Goal: Task Accomplishment & Management: Contribute content

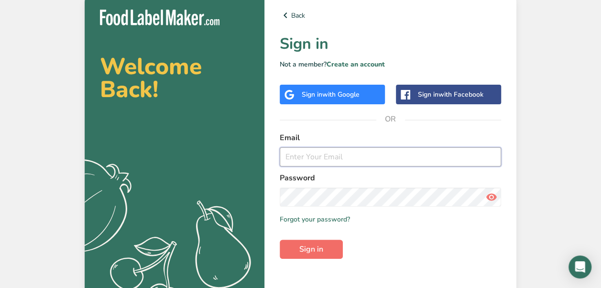
type input "[EMAIL_ADDRESS][DOMAIN_NAME]"
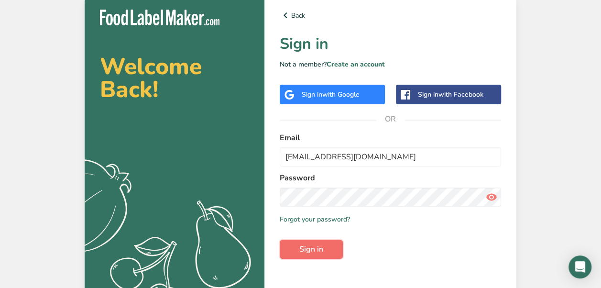
click at [318, 244] on span "Sign in" at bounding box center [311, 248] width 24 height 11
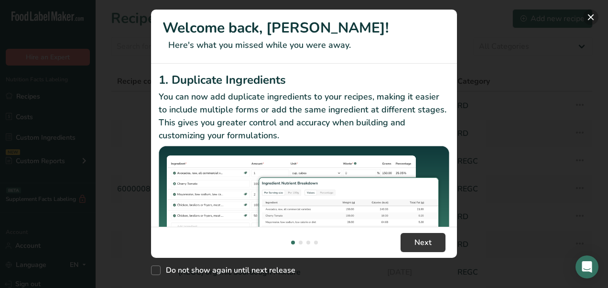
click at [589, 20] on button "New Features" at bounding box center [590, 17] width 15 height 15
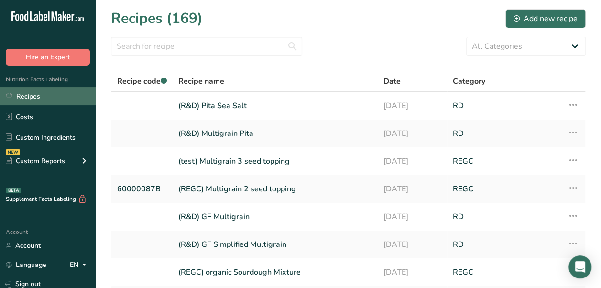
click at [43, 94] on link "Recipes" at bounding box center [48, 96] width 96 height 18
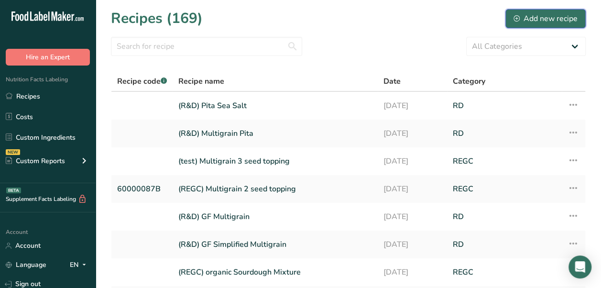
click at [544, 20] on div "Add new recipe" at bounding box center [545, 18] width 64 height 11
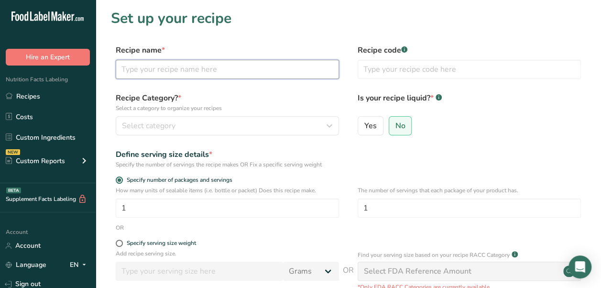
click at [264, 69] on input "text" at bounding box center [227, 69] width 223 height 19
type input "(R&D) Sweet & Salty"
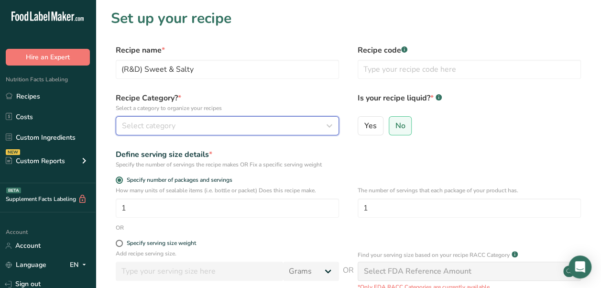
click at [251, 127] on div "Select category" at bounding box center [224, 125] width 205 height 11
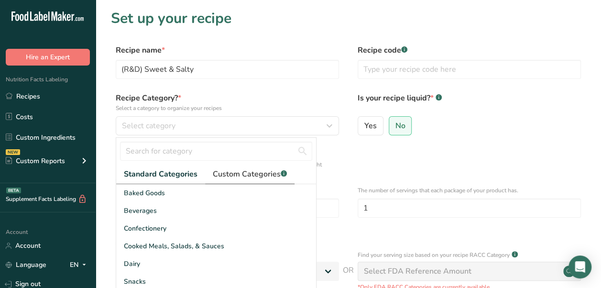
click at [227, 179] on link "Custom Categories .a-a{fill:#347362;}.b-a{fill:#fff;}" at bounding box center [249, 174] width 89 height 20
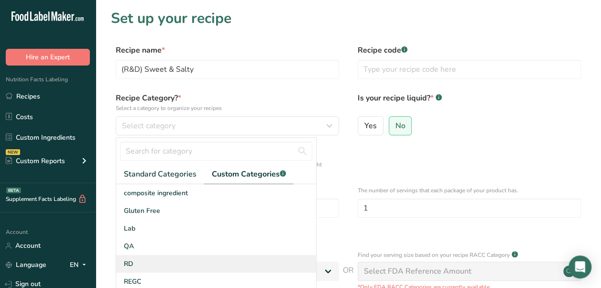
click at [150, 264] on div "RD" at bounding box center [216, 264] width 200 height 18
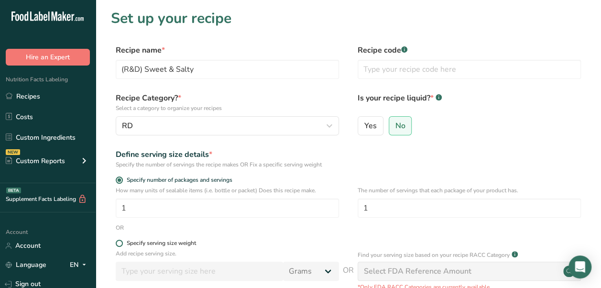
click at [122, 244] on span at bounding box center [119, 242] width 7 height 7
click at [122, 244] on input "Specify serving size weight" at bounding box center [119, 243] width 6 height 6
radio input "true"
radio input "false"
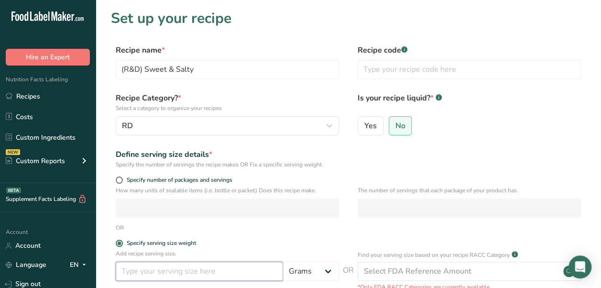
click at [202, 271] on input "number" at bounding box center [199, 270] width 167 height 19
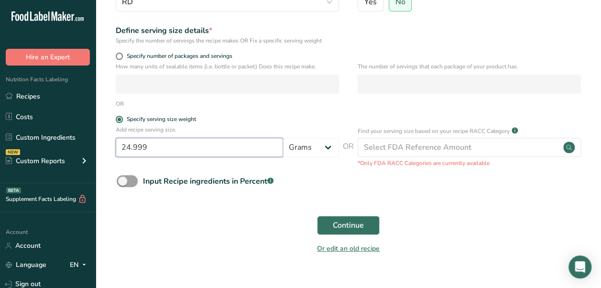
scroll to position [141, 0]
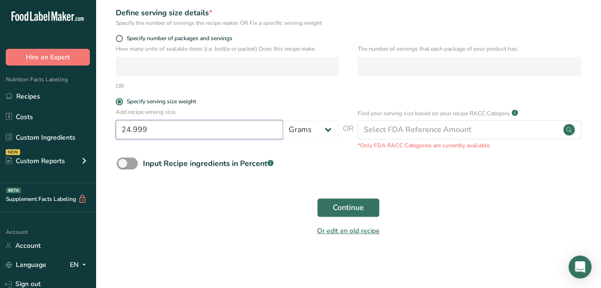
type input "24.999"
click at [364, 196] on div "Continue" at bounding box center [348, 207] width 475 height 31
click at [349, 214] on button "Continue" at bounding box center [348, 207] width 63 height 19
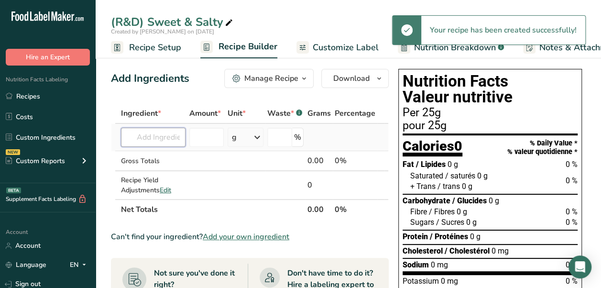
click at [161, 142] on input "text" at bounding box center [153, 137] width 65 height 19
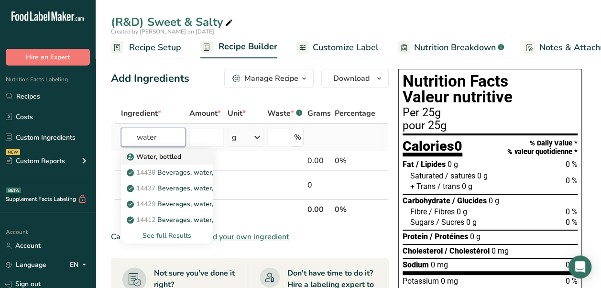
type input "water"
click at [178, 153] on p "Water, bottled" at bounding box center [155, 157] width 53 height 10
type input "Water, bottled"
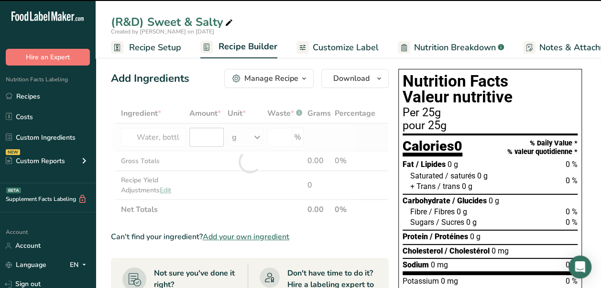
type input "0"
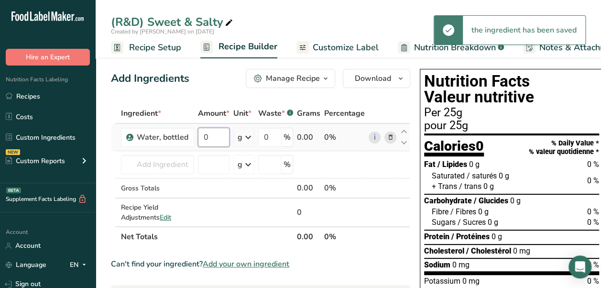
click at [206, 138] on input "0" at bounding box center [214, 137] width 32 height 19
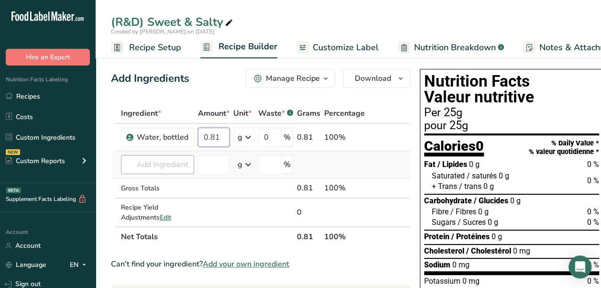
type input "0.81"
click at [176, 165] on div "Ingredient * Amount * Unit * Waste * .a-a{fill:#347362;}.b-a{fill:#fff;} Grams …" at bounding box center [260, 174] width 299 height 143
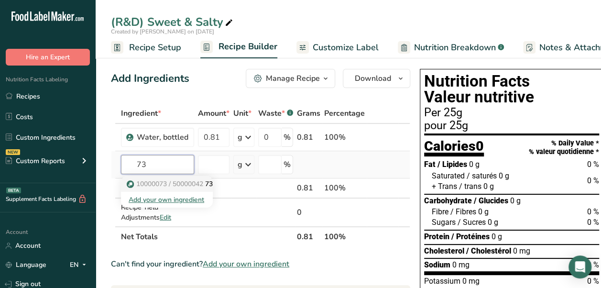
type input "73"
click at [181, 180] on span "10000073 / 50000042" at bounding box center [169, 183] width 67 height 9
type input "73 High Oleic Sunflower Oil"
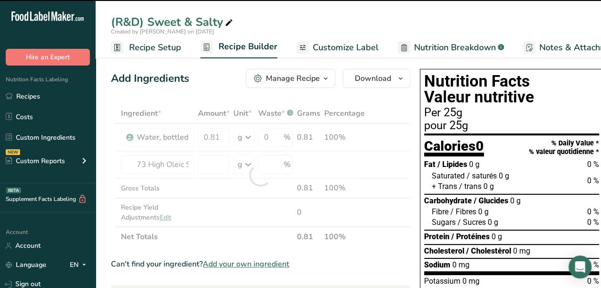
type input "0"
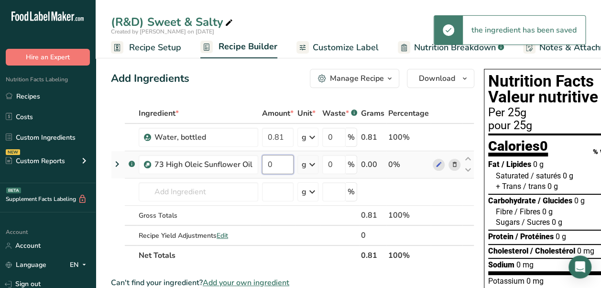
click at [285, 169] on input "0" at bounding box center [278, 164] width 32 height 19
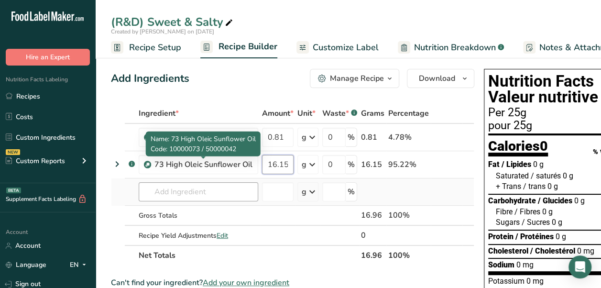
type input "16.15"
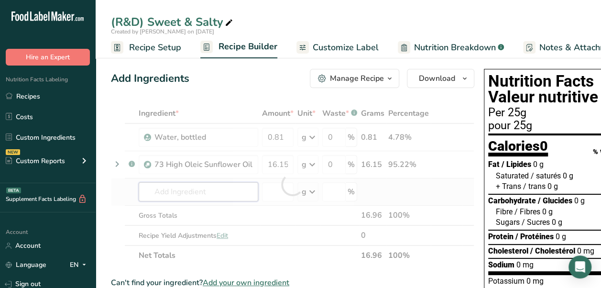
click at [219, 184] on div "Ingredient * Amount * Unit * Waste * .a-a{fill:#347362;}.b-a{fill:#fff;} Grams …" at bounding box center [292, 184] width 363 height 162
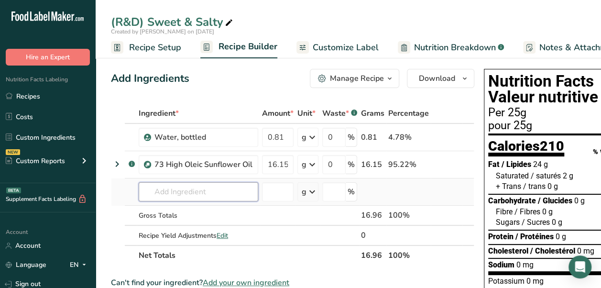
click at [216, 189] on input "text" at bounding box center [199, 191] width 120 height 19
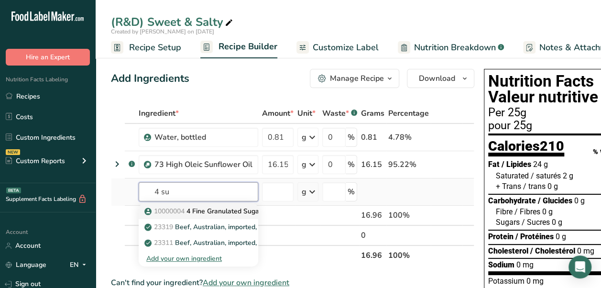
type input "4 su"
click at [219, 209] on p "10000004 4 Fine Granulated Sugar" at bounding box center [203, 211] width 115 height 10
type input "4 Fine Granulated Sugar"
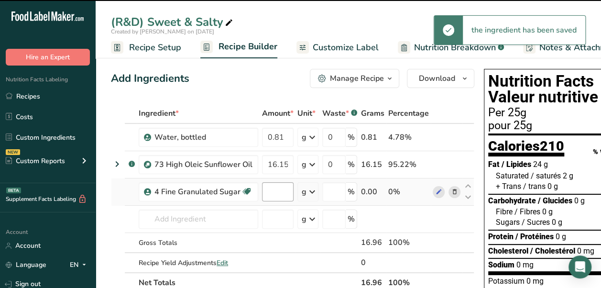
type input "0"
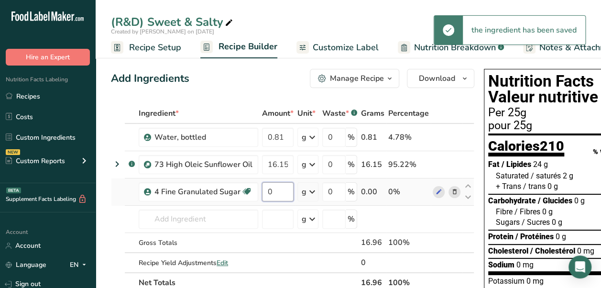
click at [275, 198] on input "0" at bounding box center [278, 191] width 32 height 19
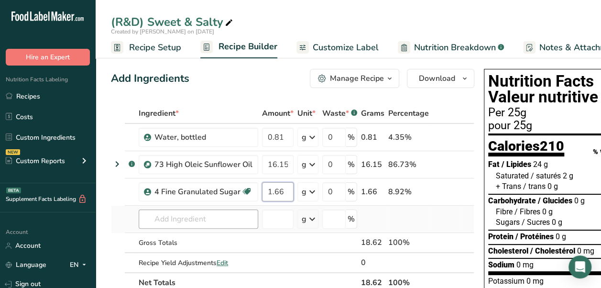
type input "1.66"
click at [240, 213] on div "Ingredient * Amount * Unit * Waste * .a-a{fill:#347362;}.b-a{fill:#fff;} Grams …" at bounding box center [292, 197] width 363 height 189
click at [196, 219] on input "text" at bounding box center [199, 218] width 120 height 19
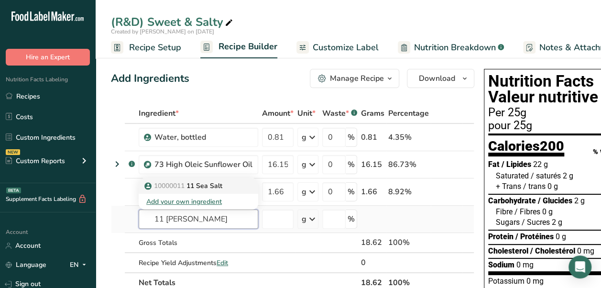
type input "11 [PERSON_NAME]"
click at [202, 181] on p "10000011 11 Sea Salt" at bounding box center [184, 186] width 76 height 10
type input "11 Sea Salt"
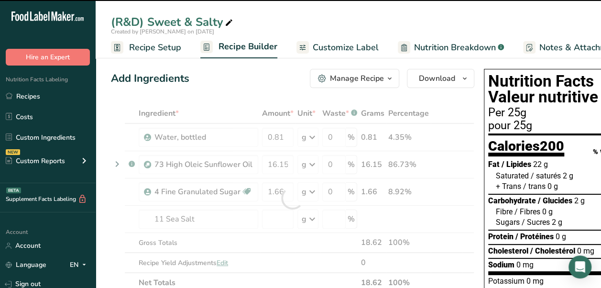
type input "0"
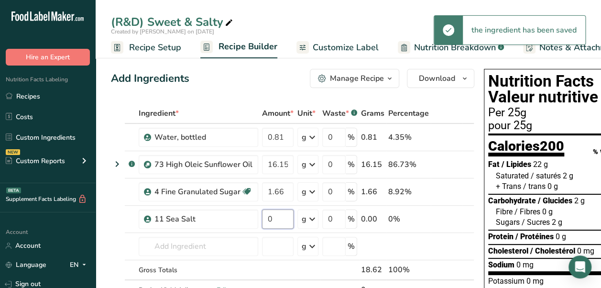
click at [279, 219] on input "0" at bounding box center [278, 218] width 32 height 19
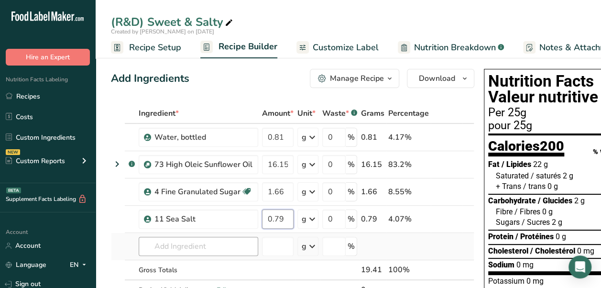
type input "0.79"
click at [228, 241] on div "Ingredient * Amount * Unit * Waste * .a-a{fill:#347362;}.b-a{fill:#fff;} Grams …" at bounding box center [292, 211] width 363 height 217
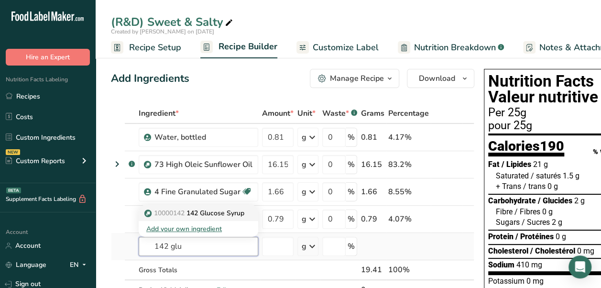
type input "142 glu"
click at [242, 214] on p "10000142 142 Glucose Syrup" at bounding box center [195, 213] width 98 height 10
type input "142 Glucose Syrup"
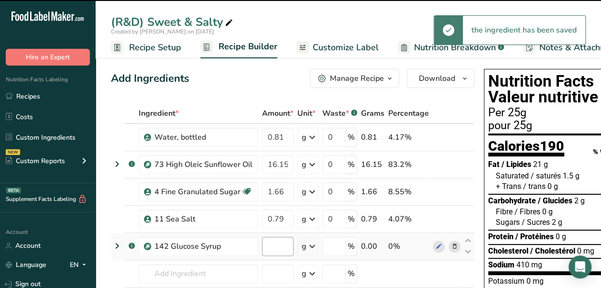
type input "0"
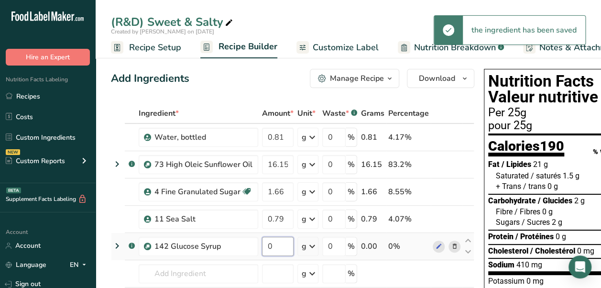
click at [283, 246] on input "0" at bounding box center [278, 246] width 32 height 19
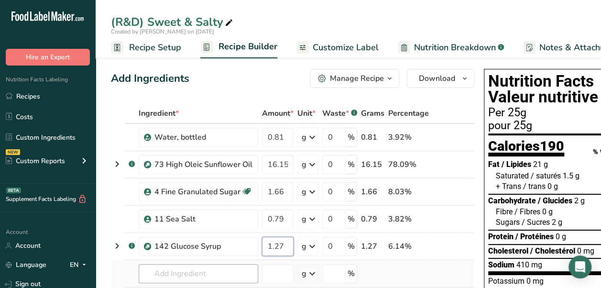
type input "1.27"
click at [223, 273] on div "Ingredient * Amount * Unit * Waste * .a-a{fill:#347362;}.b-a{fill:#fff;} Grams …" at bounding box center [292, 225] width 363 height 244
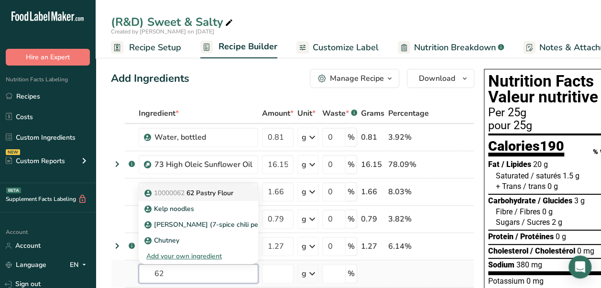
type input "62"
click at [227, 193] on p "10000062 62 Pastry Flour" at bounding box center [189, 193] width 87 height 10
type input "62 Pastry Flour"
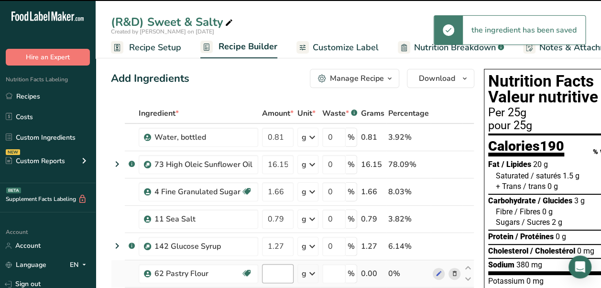
type input "0"
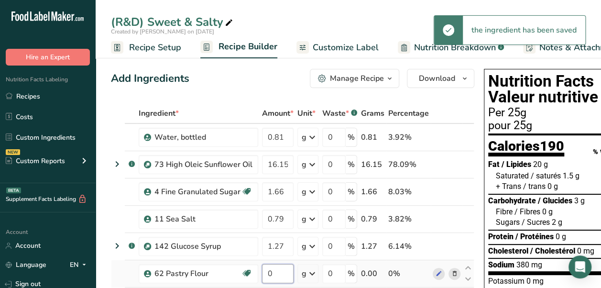
click at [284, 274] on input "0" at bounding box center [278, 273] width 32 height 19
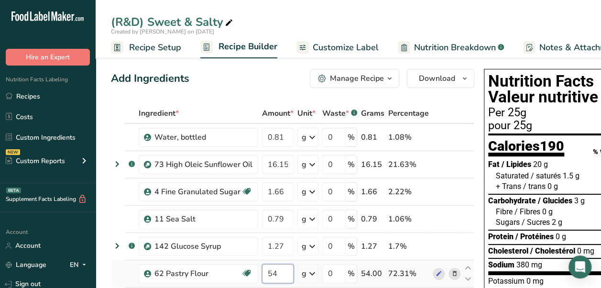
type input "5"
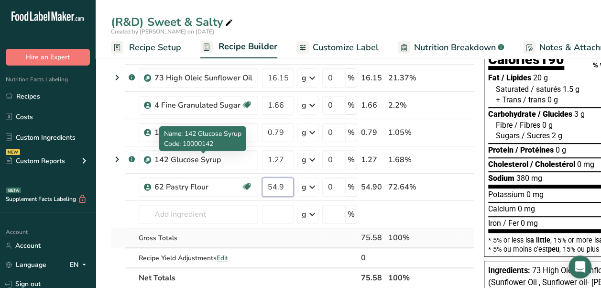
scroll to position [96, 0]
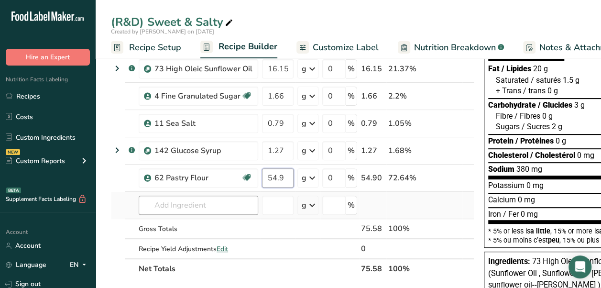
type input "54.9"
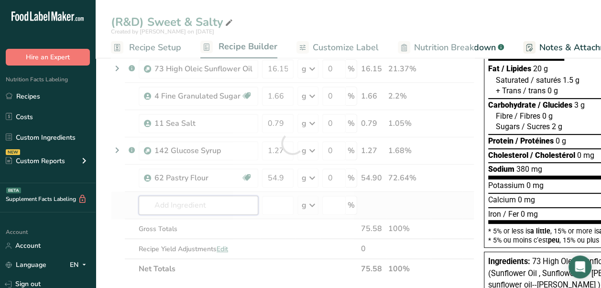
click at [214, 204] on div "Ingredient * Amount * Unit * Waste * .a-a{fill:#347362;}.b-a{fill:#fff;} Grams …" at bounding box center [292, 143] width 363 height 271
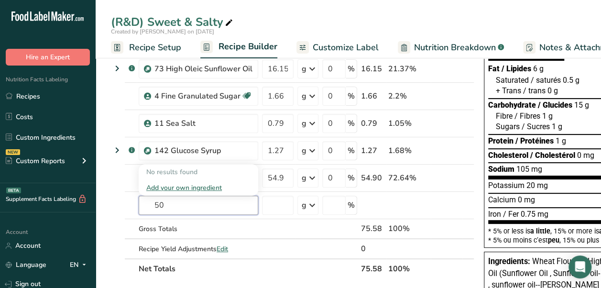
type input "5"
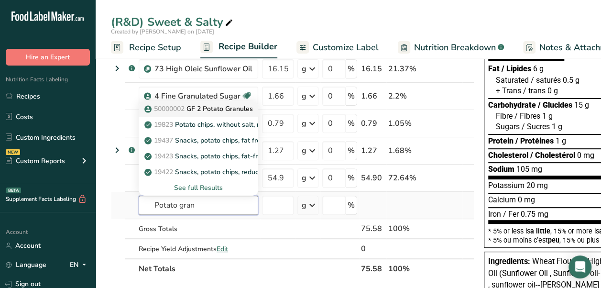
type input "Potato gran"
click at [220, 108] on p "50000002 GF 2 Potato Granules" at bounding box center [199, 109] width 107 height 10
type input "GF 2 Potato Granules"
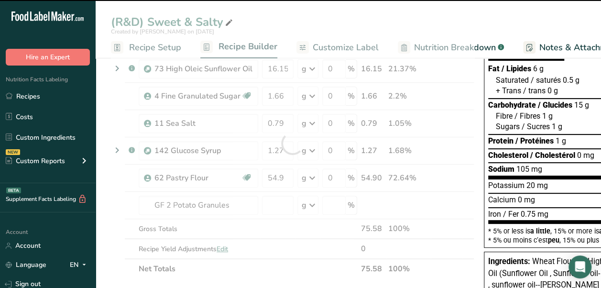
type input "0"
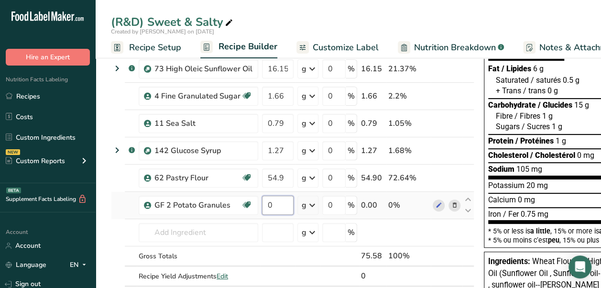
click at [277, 208] on input "0" at bounding box center [278, 205] width 32 height 19
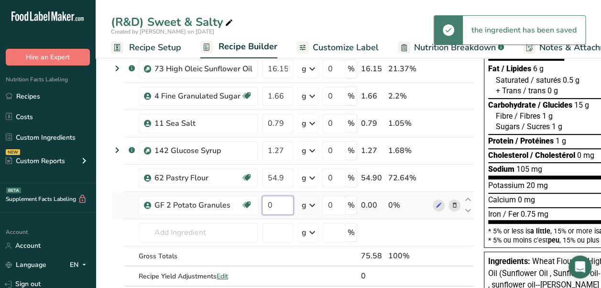
click at [278, 207] on input "0" at bounding box center [278, 205] width 32 height 19
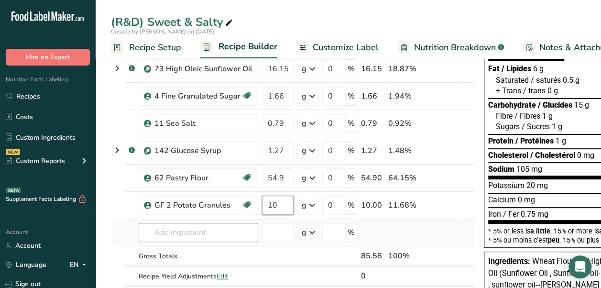
type input "10"
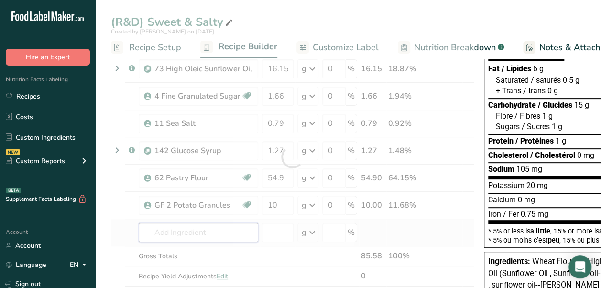
click at [201, 230] on div "Ingredient * Amount * Unit * Waste * .a-a{fill:#347362;}.b-a{fill:#fff;} Grams …" at bounding box center [292, 157] width 363 height 298
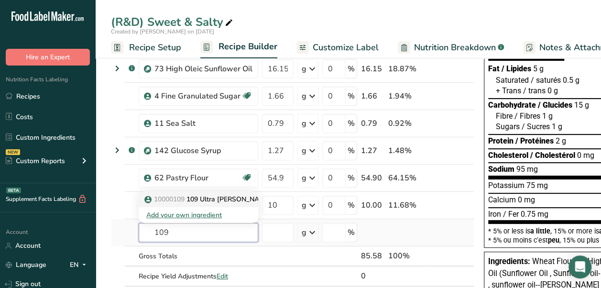
type input "109"
click at [229, 198] on p "10000109 109 Ultra [PERSON_NAME]" at bounding box center [208, 199] width 125 height 10
type input "109 Ultra [PERSON_NAME]"
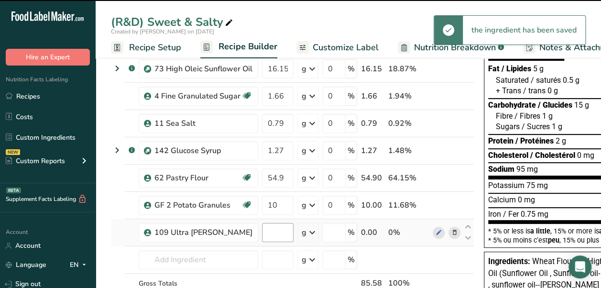
type input "0"
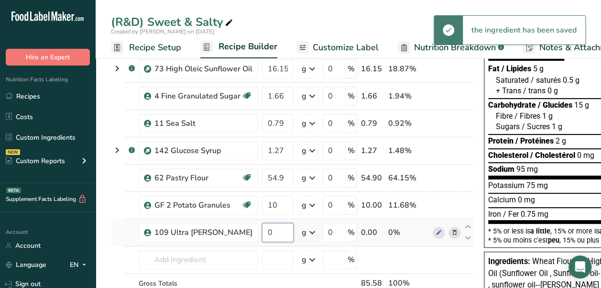
click at [273, 234] on input "0" at bounding box center [278, 232] width 32 height 19
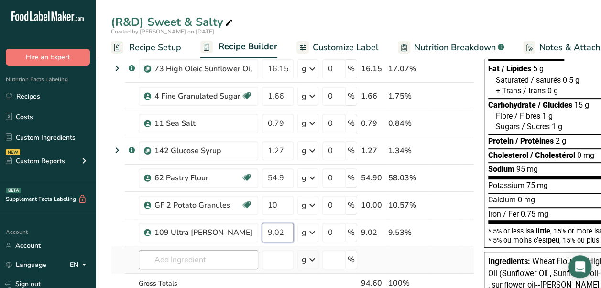
type input "9.02"
click at [228, 257] on div "Ingredient * Amount * Unit * Waste * .a-a{fill:#347362;}.b-a{fill:#fff;} Grams …" at bounding box center [292, 171] width 363 height 326
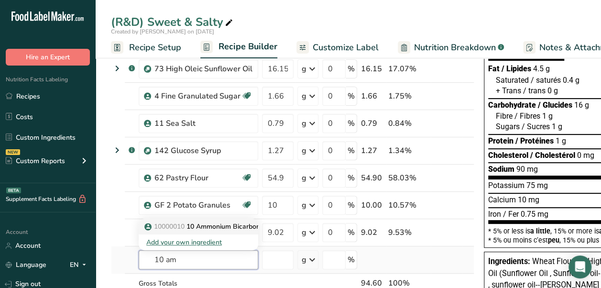
type input "10 am"
click at [245, 228] on p "10000010 10 Ammonium Bicarbonate" at bounding box center [208, 226] width 124 height 10
type input "10 Ammonium Bicarbonate"
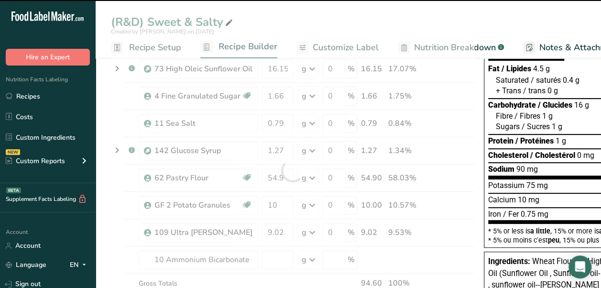
type input "0"
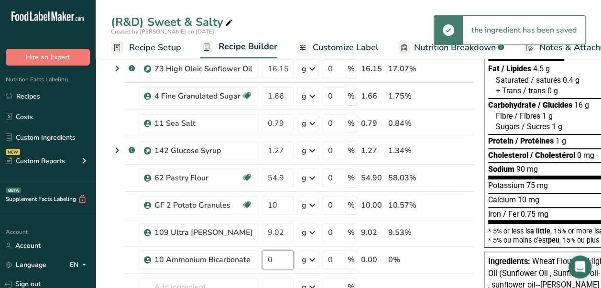
click at [278, 259] on input "0" at bounding box center [278, 259] width 32 height 19
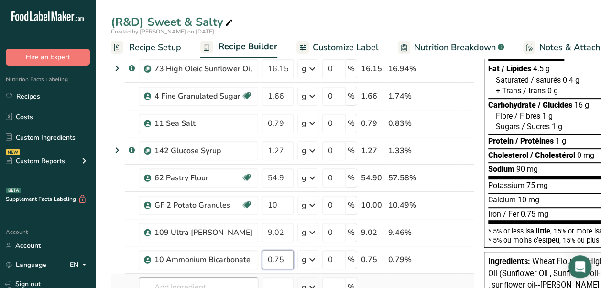
type input "0.75"
click at [238, 279] on div "Ingredient * Amount * Unit * Waste * .a-a{fill:#347362;}.b-a{fill:#fff;} Grams …" at bounding box center [292, 184] width 363 height 353
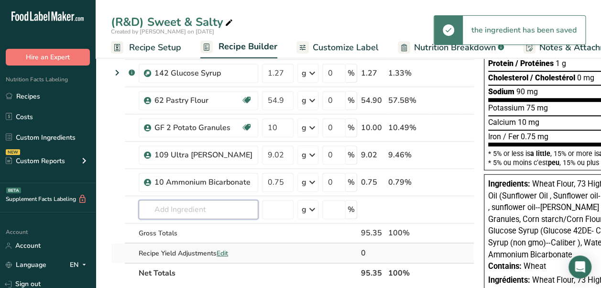
scroll to position [191, 0]
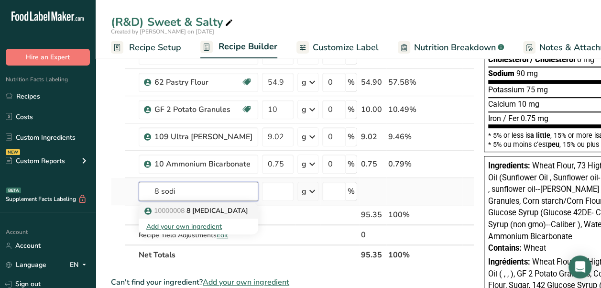
type input "8 sodi"
click at [231, 209] on p "10000008 8 [MEDICAL_DATA]" at bounding box center [197, 211] width 102 height 10
type input "8 [MEDICAL_DATA]"
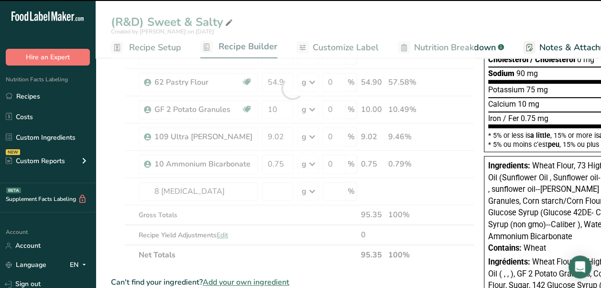
type input "0"
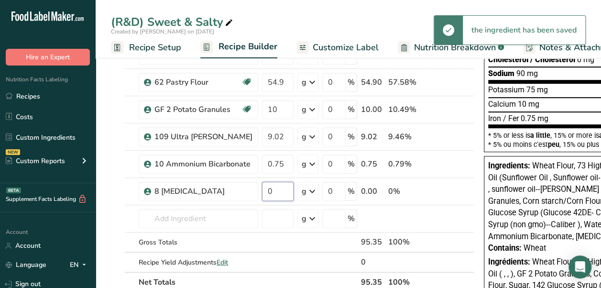
click at [281, 192] on input "0" at bounding box center [278, 191] width 32 height 19
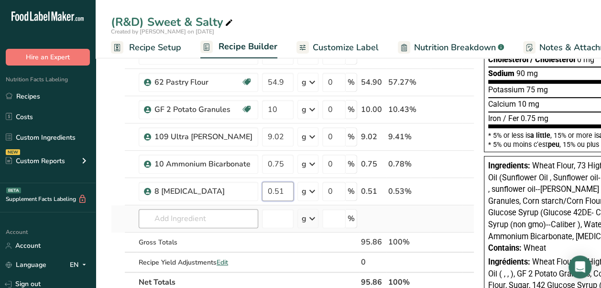
type input "0.51"
click at [230, 208] on div "Ingredient * Amount * Unit * Waste * .a-a{fill:#347362;}.b-a{fill:#fff;} Grams …" at bounding box center [292, 102] width 363 height 380
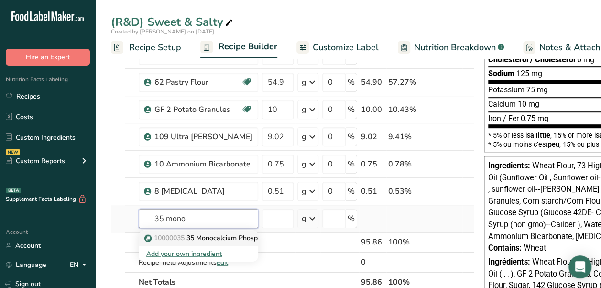
type input "35 mono"
click at [206, 237] on p "10000035 35 Monocalcium Phosphate" at bounding box center [208, 238] width 125 height 10
type input "35 Monocalcium Phosphate"
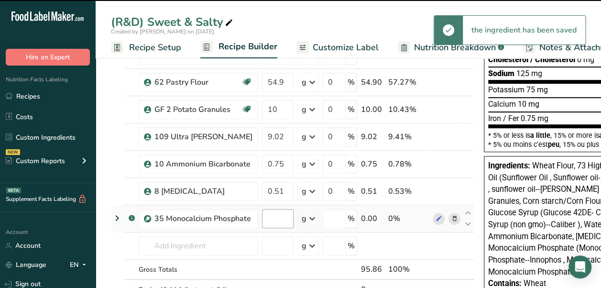
type input "0"
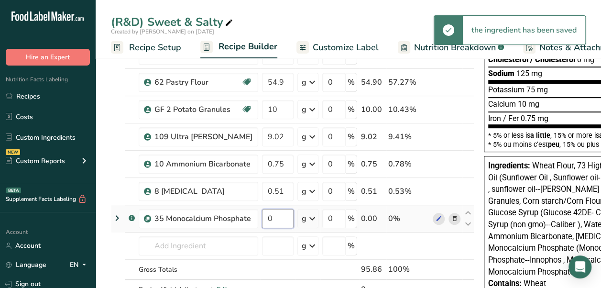
click at [283, 219] on input "0" at bounding box center [278, 218] width 32 height 19
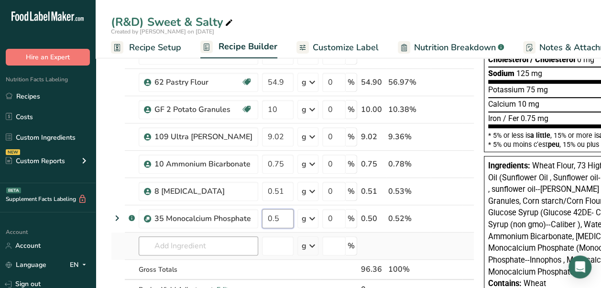
type input "0.5"
click at [229, 243] on div "Ingredient * Amount * Unit * Waste * .a-a{fill:#347362;}.b-a{fill:#fff;} Grams …" at bounding box center [292, 115] width 363 height 407
type input "0"
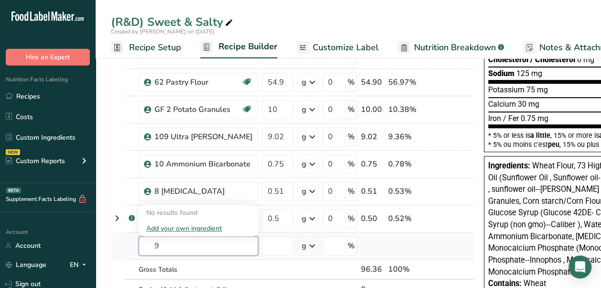
type input "9"
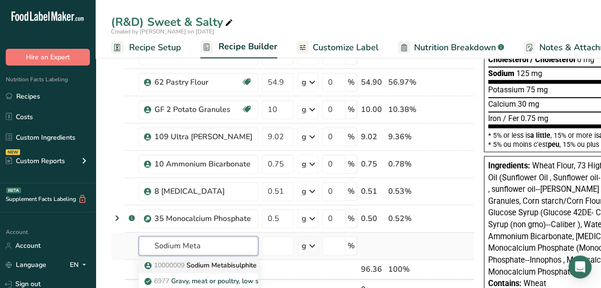
type input "Sodium Meta"
click at [214, 260] on p "10000009 Sodium Metabisulphite (Achived)" at bounding box center [216, 265] width 141 height 10
type input "Sodium Metabisulphite (Achived)"
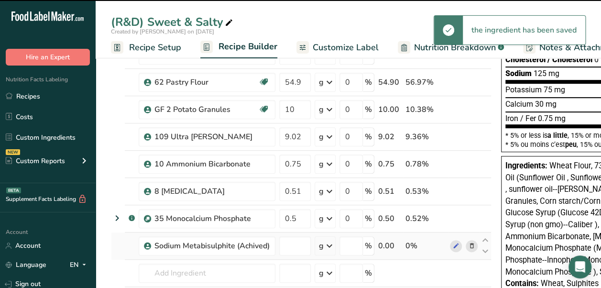
type input "0"
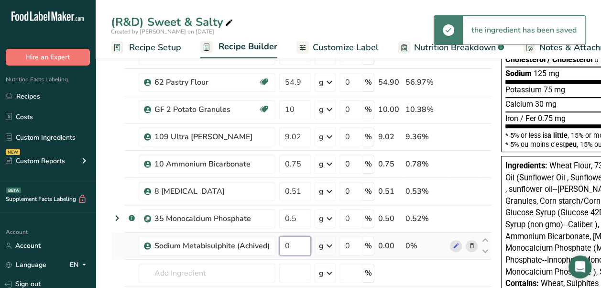
click at [294, 242] on input "0" at bounding box center [295, 245] width 32 height 19
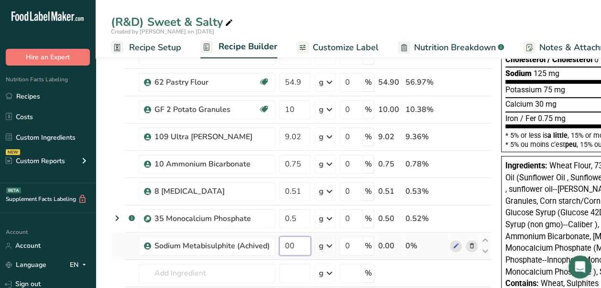
type input "1"
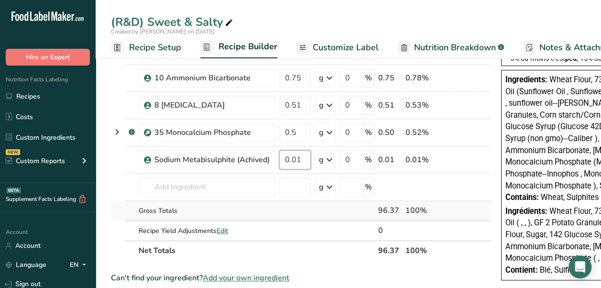
scroll to position [287, 0]
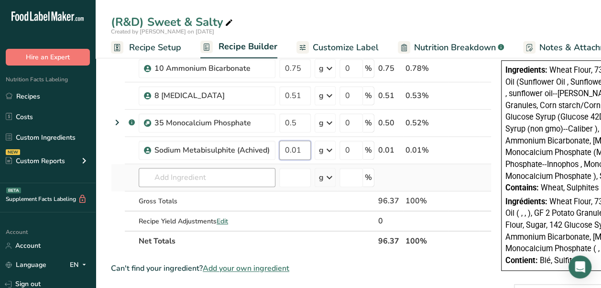
type input "0.01"
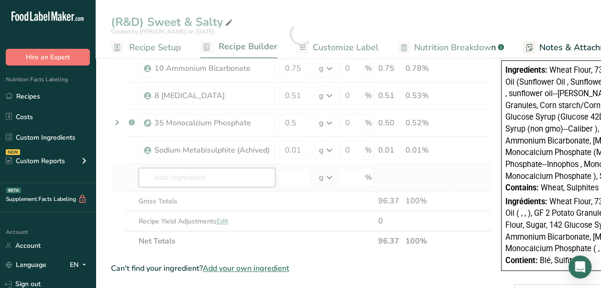
click at [220, 172] on div "Ingredient * Amount * Unit * Waste * .a-a{fill:#347362;}.b-a{fill:#fff;} Grams …" at bounding box center [301, 33] width 381 height 435
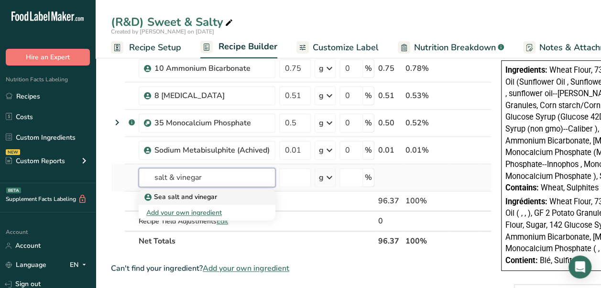
type input "salt & vinegar"
click at [216, 197] on div "Sea salt and vinegar" at bounding box center [199, 197] width 106 height 10
type input "Sea salt and vinegar"
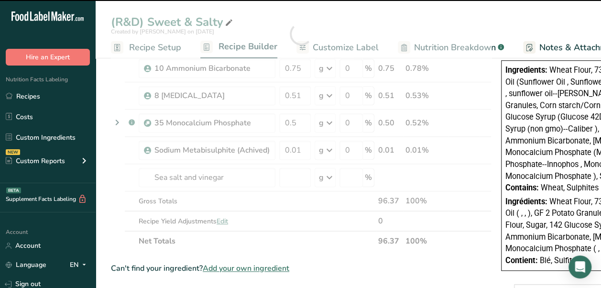
type input "0"
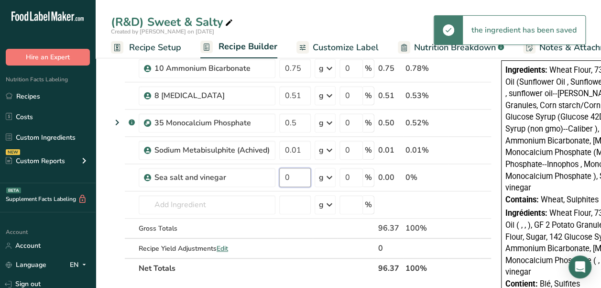
click at [297, 177] on input "0" at bounding box center [295, 177] width 32 height 19
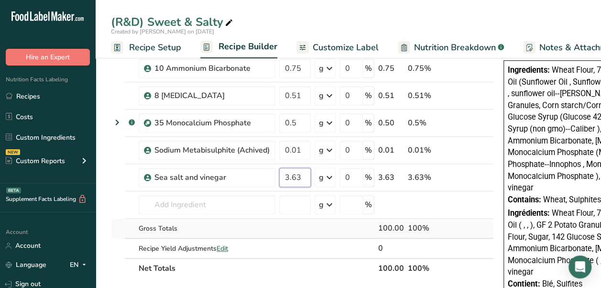
type input "3.63"
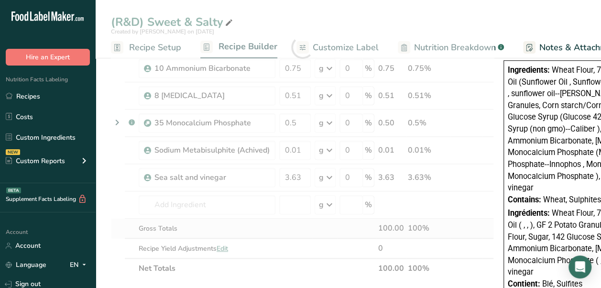
click at [298, 226] on div "Ingredient * Amount * Unit * Waste * .a-a{fill:#347362;}.b-a{fill:#fff;} Grams …" at bounding box center [302, 47] width 383 height 462
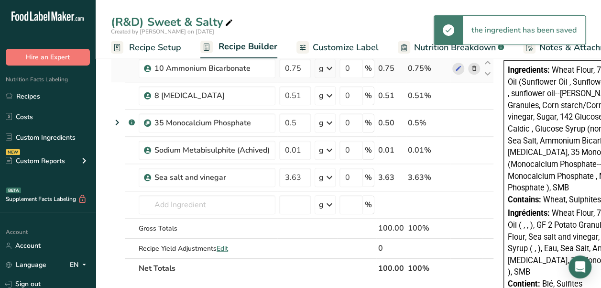
drag, startPoint x: 368, startPoint y: 46, endPoint x: 385, endPoint y: 72, distance: 31.4
click at [368, 46] on span "Customize Label" at bounding box center [346, 47] width 66 height 13
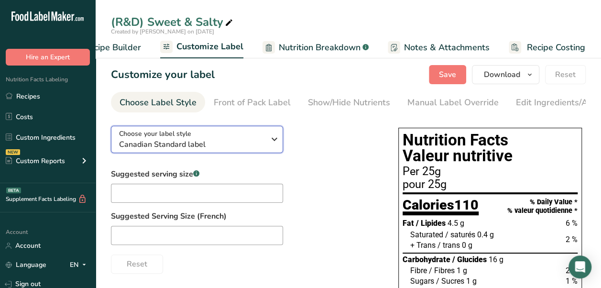
click at [238, 146] on span "Canadian Standard label" at bounding box center [192, 144] width 146 height 11
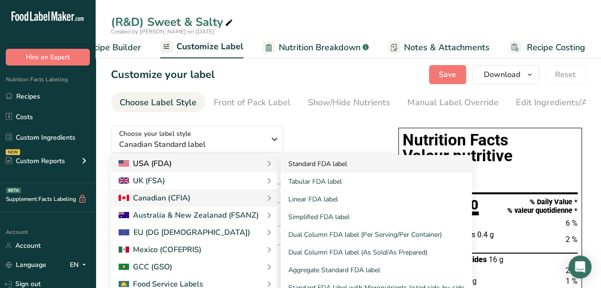
click at [310, 165] on link "Standard FDA label" at bounding box center [376, 164] width 191 height 18
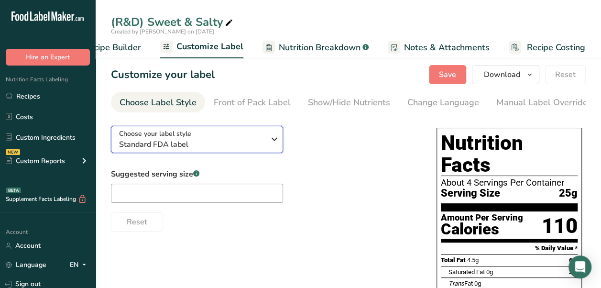
click at [179, 148] on span "Standard FDA label" at bounding box center [192, 144] width 146 height 11
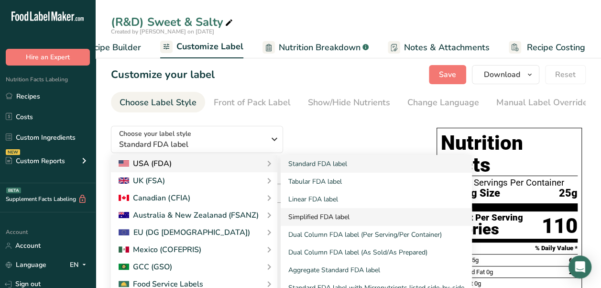
click at [367, 221] on link "Simplified FDA label" at bounding box center [376, 217] width 191 height 18
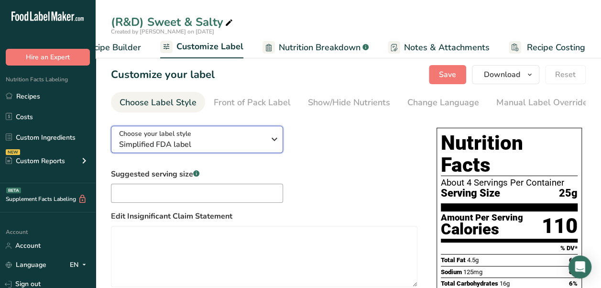
click at [187, 136] on span "Choose your label style" at bounding box center [155, 134] width 72 height 10
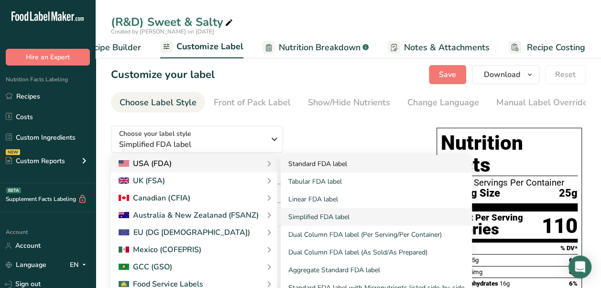
click at [309, 164] on link "Standard FDA label" at bounding box center [376, 164] width 191 height 18
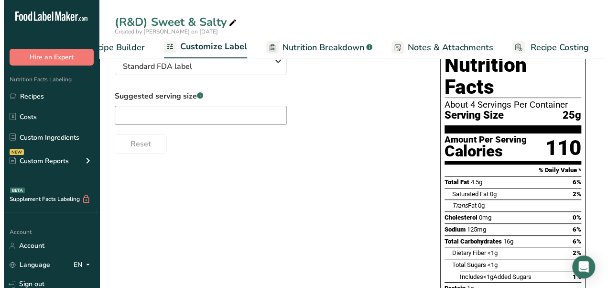
scroll to position [96, 0]
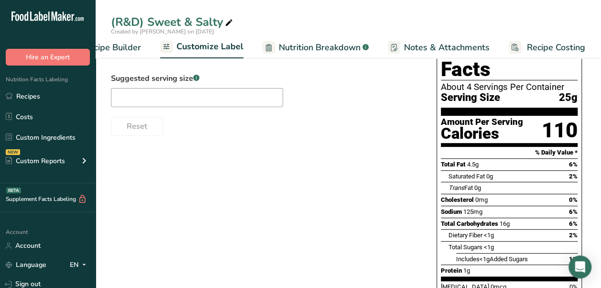
click at [334, 50] on span "Nutrition Breakdown" at bounding box center [320, 47] width 82 height 13
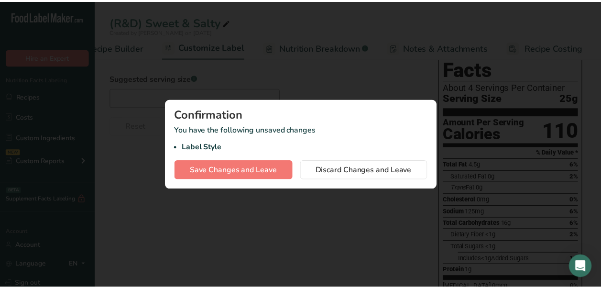
scroll to position [0, 127]
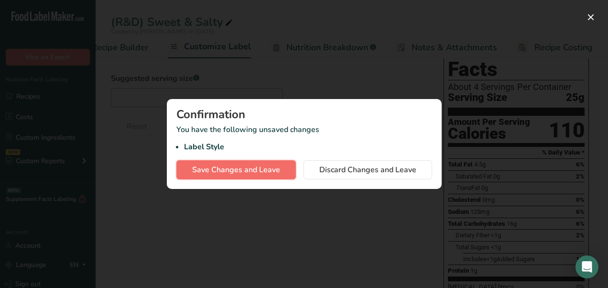
click at [271, 169] on span "Save Changes and Leave" at bounding box center [236, 169] width 88 height 11
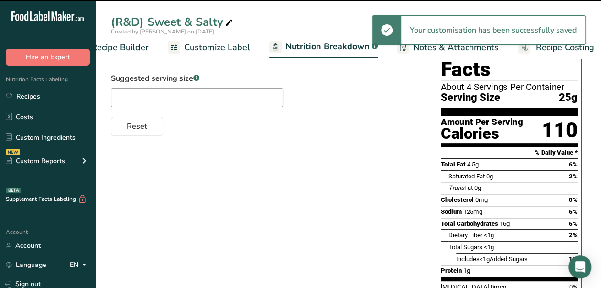
select select "Calories"
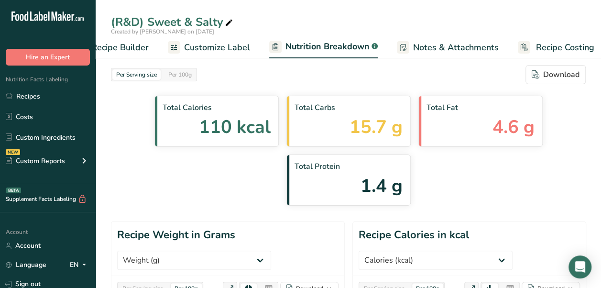
click at [237, 43] on span "Customize Label" at bounding box center [217, 47] width 66 height 13
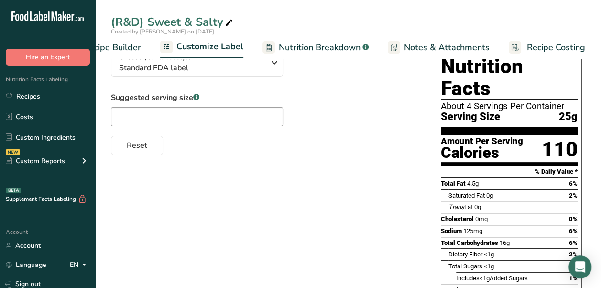
scroll to position [96, 0]
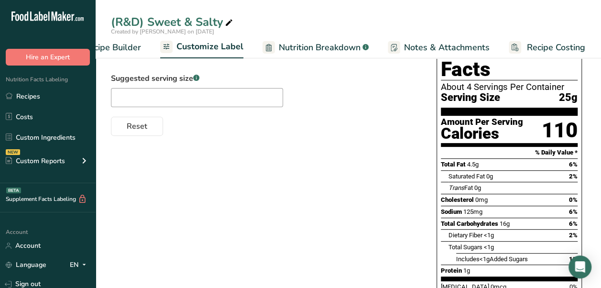
click at [328, 43] on span "Nutrition Breakdown" at bounding box center [320, 47] width 82 height 13
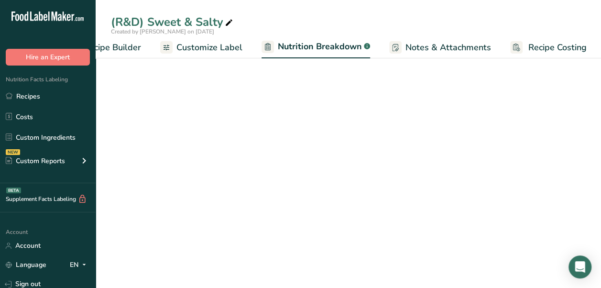
scroll to position [0, 135]
select select "Calories"
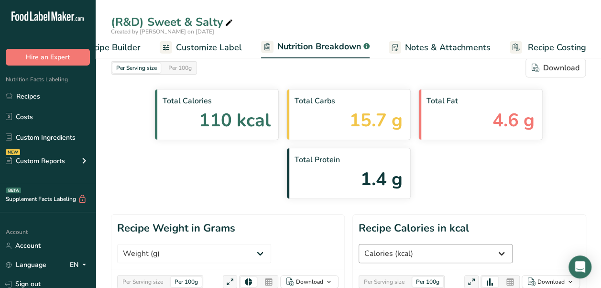
scroll to position [0, 0]
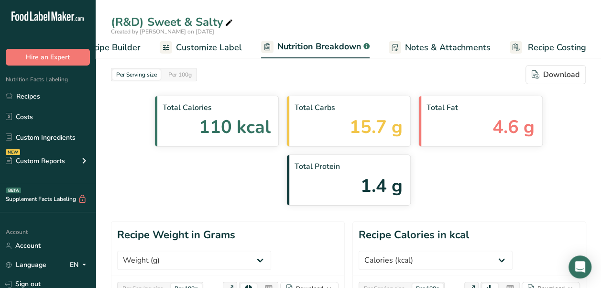
click at [200, 46] on span "Customize Label" at bounding box center [209, 47] width 66 height 13
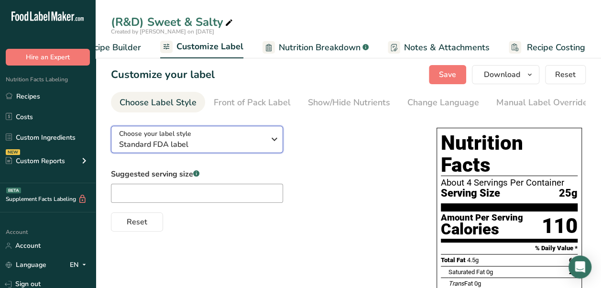
click at [226, 141] on span "Standard FDA label" at bounding box center [192, 144] width 146 height 11
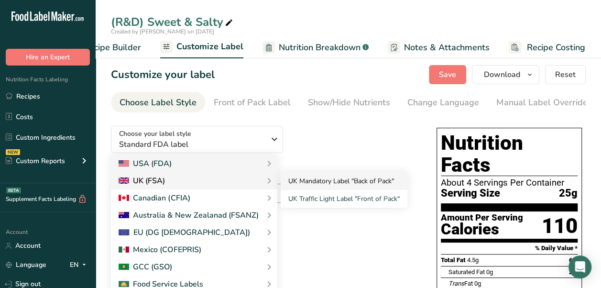
click at [311, 185] on link "UK Mandatory Label "Back of Pack"" at bounding box center [344, 181] width 127 height 18
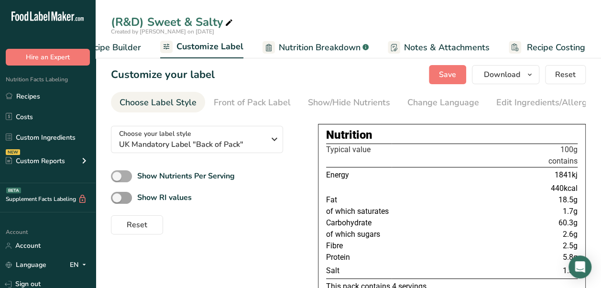
click at [122, 179] on span at bounding box center [121, 176] width 21 height 12
click at [117, 179] on input "Show Nutrients Per Serving" at bounding box center [114, 176] width 6 height 6
checkbox input "true"
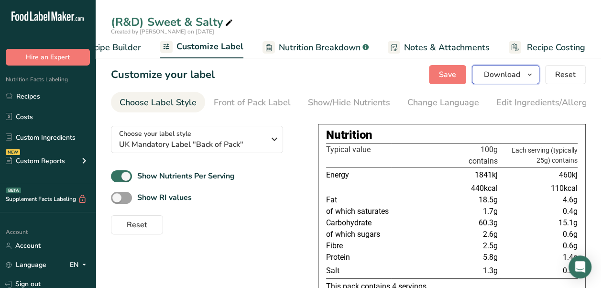
click at [524, 77] on button "Download" at bounding box center [505, 74] width 67 height 19
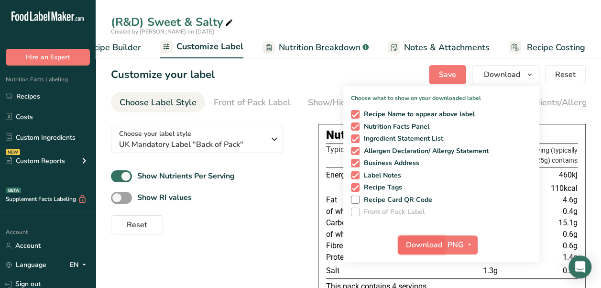
click at [431, 250] on span "Download" at bounding box center [424, 244] width 36 height 11
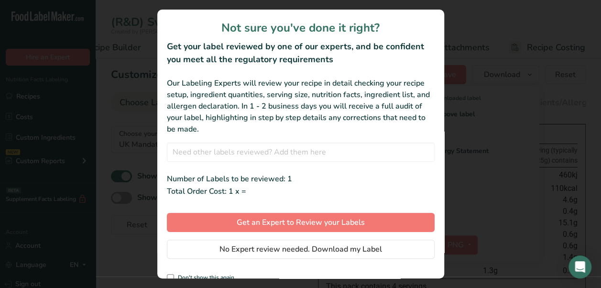
scroll to position [0, 127]
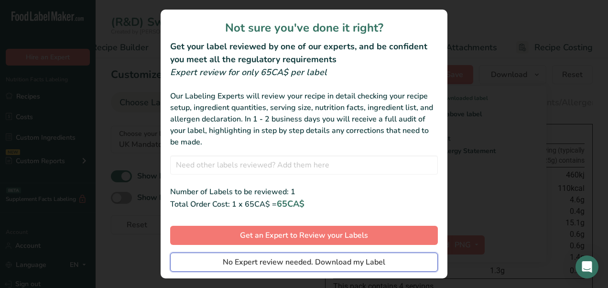
click at [354, 267] on span "No Expert review needed. Download my Label" at bounding box center [304, 261] width 163 height 11
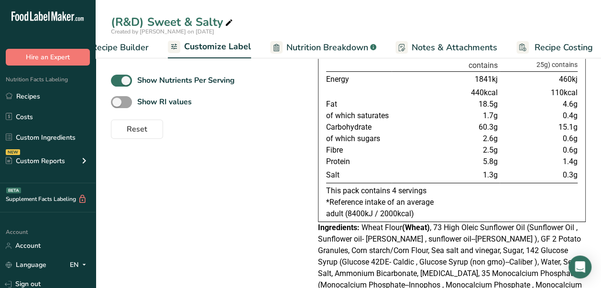
scroll to position [0, 0]
